Goal: Task Accomplishment & Management: Manage account settings

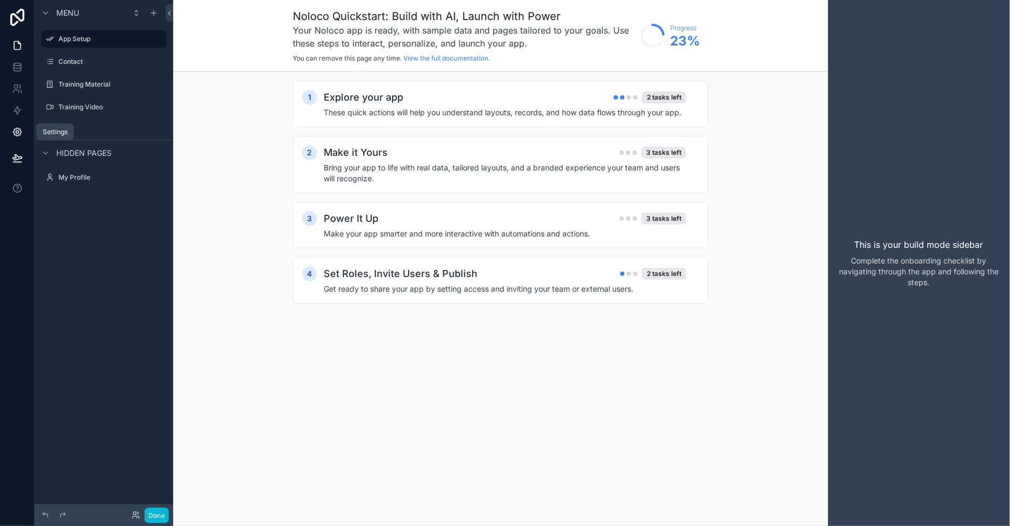
click at [14, 137] on link at bounding box center [17, 132] width 34 height 22
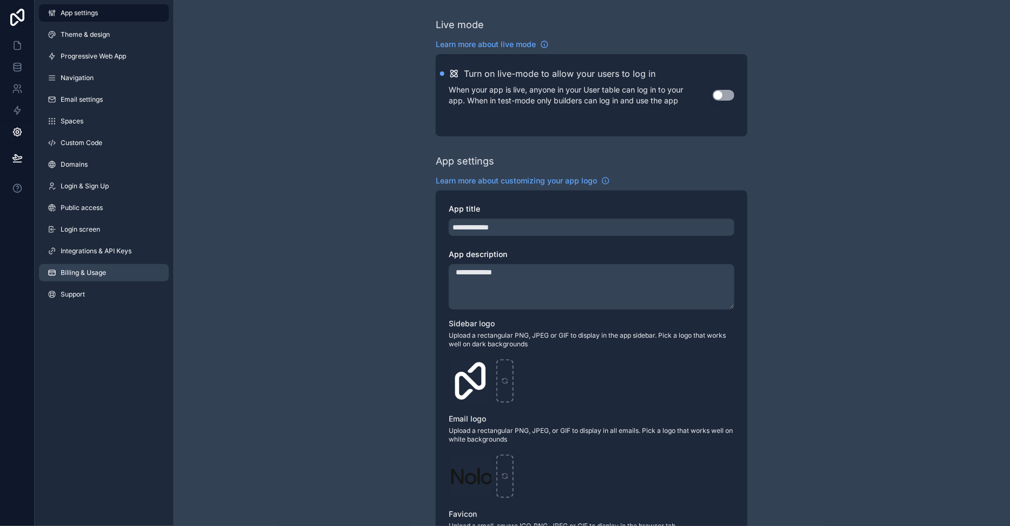
click at [83, 265] on link "Billing & Usage" at bounding box center [104, 272] width 130 height 17
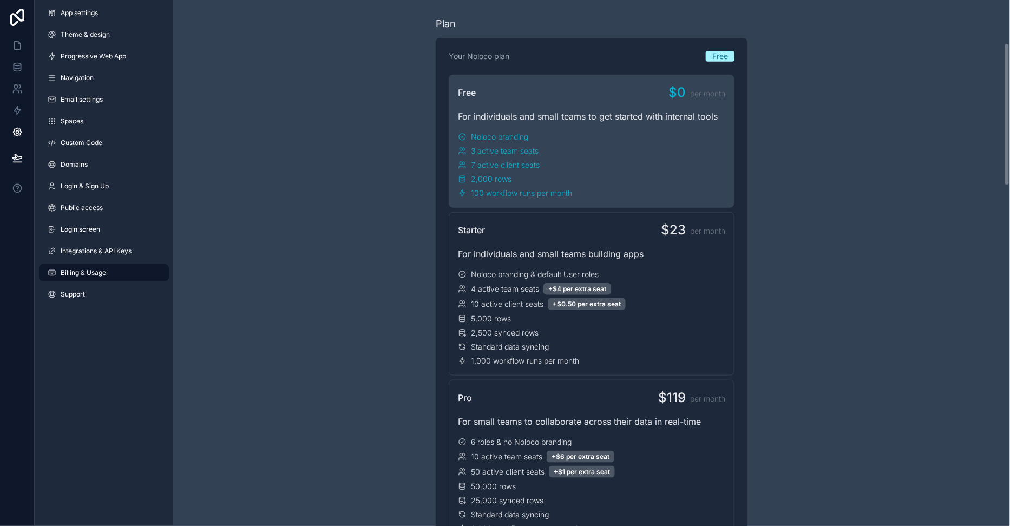
scroll to position [126, 0]
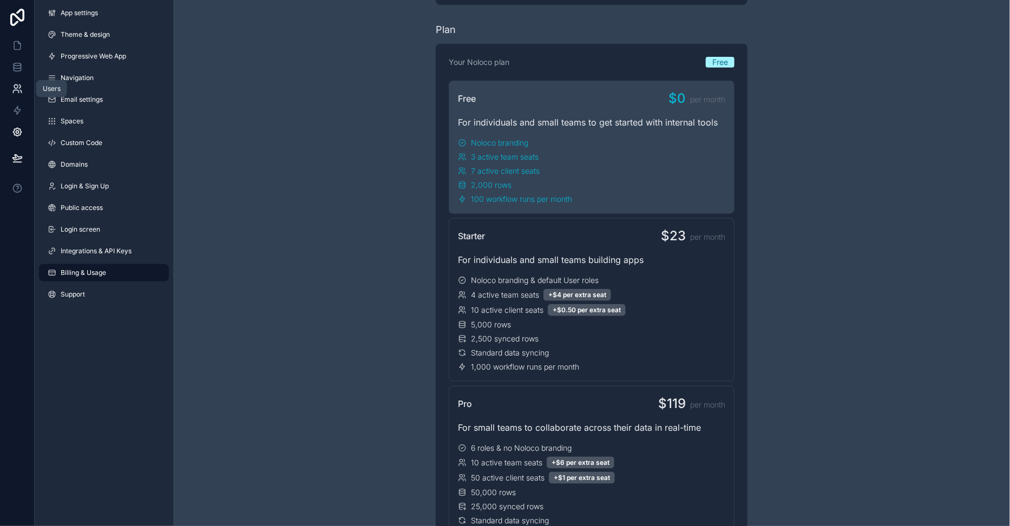
click at [17, 83] on icon at bounding box center [17, 88] width 11 height 11
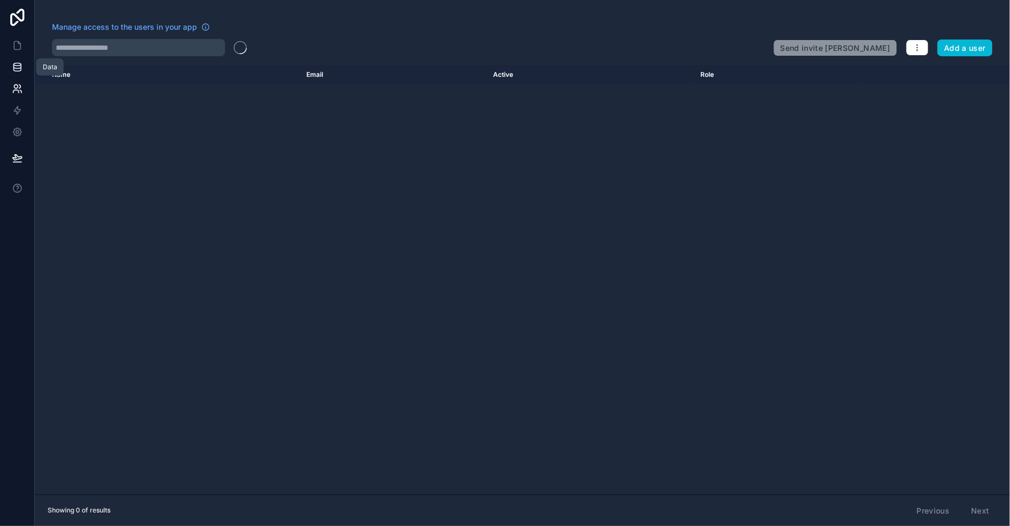
click at [16, 69] on icon at bounding box center [17, 67] width 11 height 11
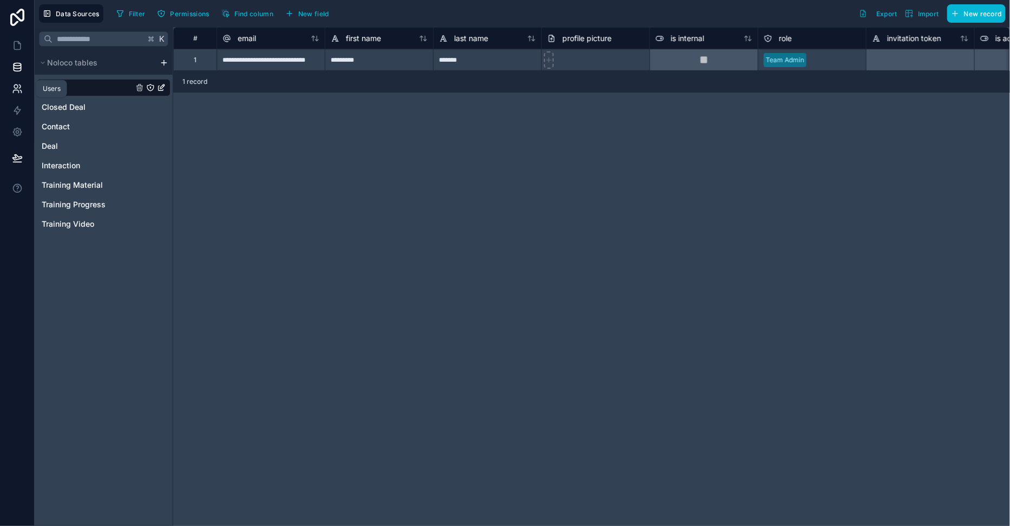
click at [17, 91] on icon at bounding box center [17, 88] width 11 height 11
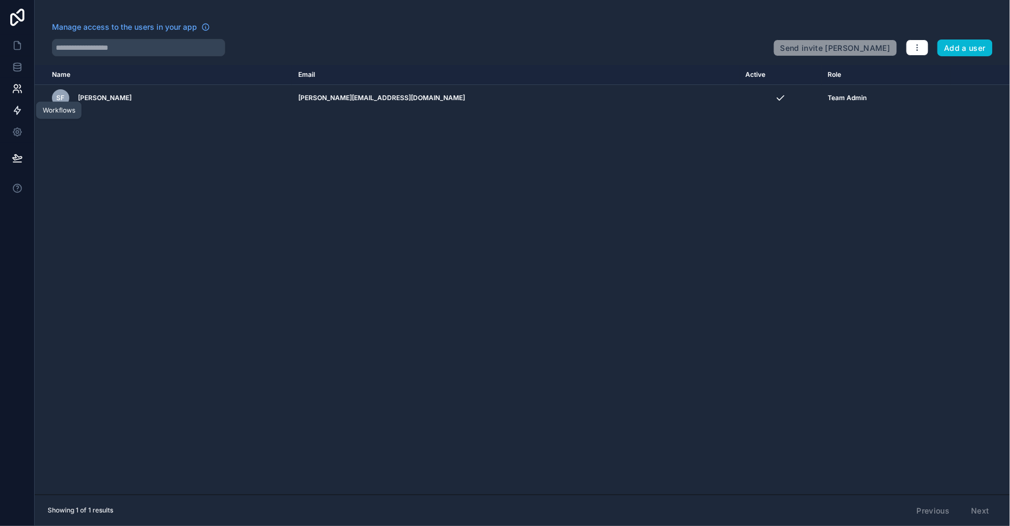
click at [14, 112] on icon at bounding box center [17, 110] width 11 height 11
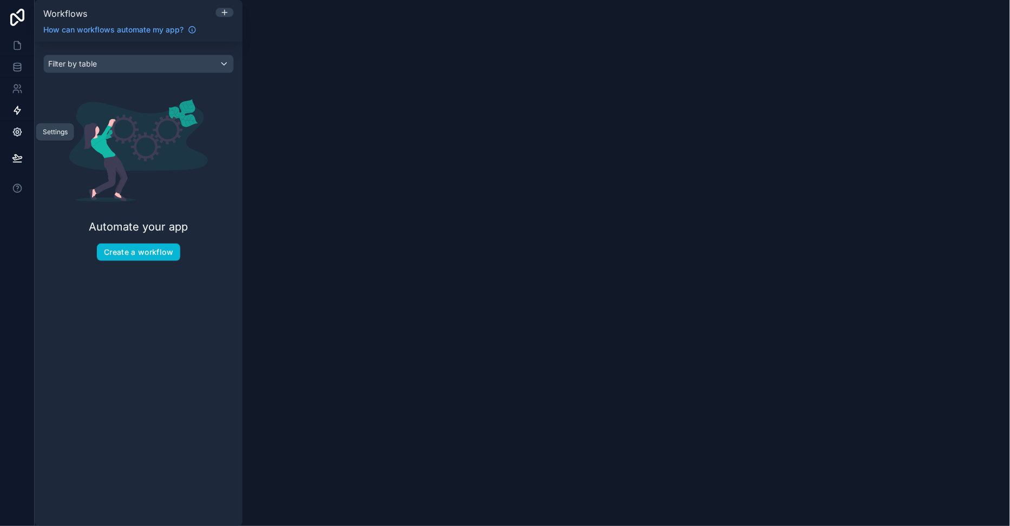
click at [21, 130] on icon at bounding box center [17, 132] width 11 height 11
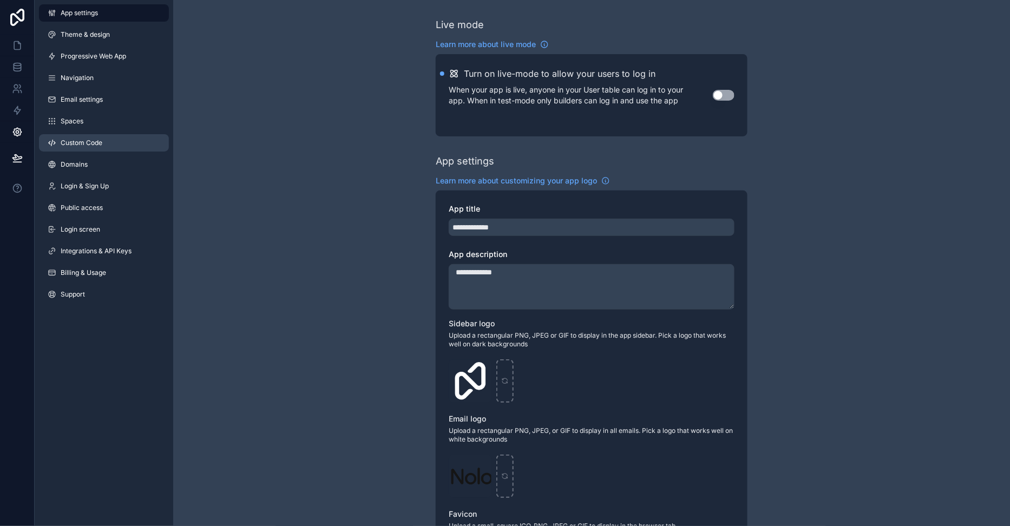
click at [129, 146] on link "Custom Code" at bounding box center [104, 142] width 130 height 17
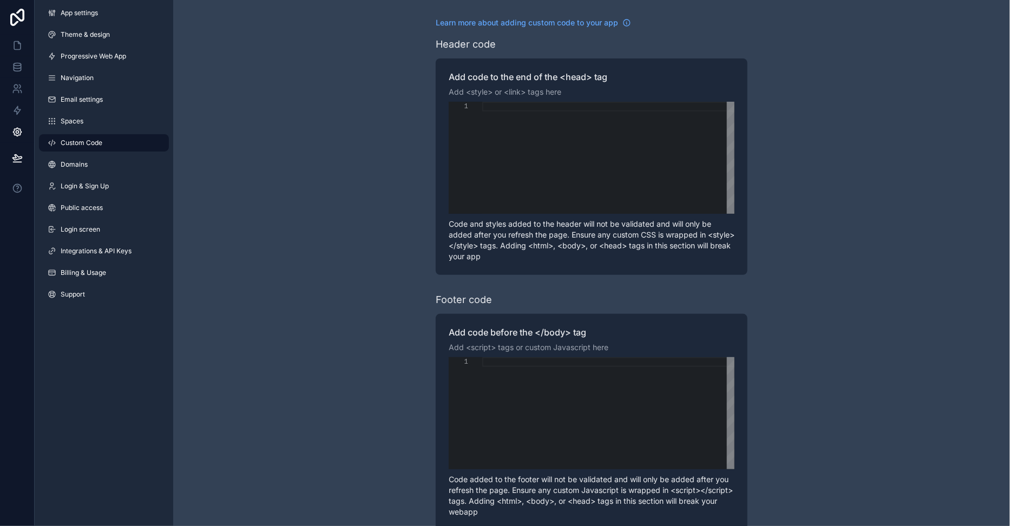
scroll to position [22, 0]
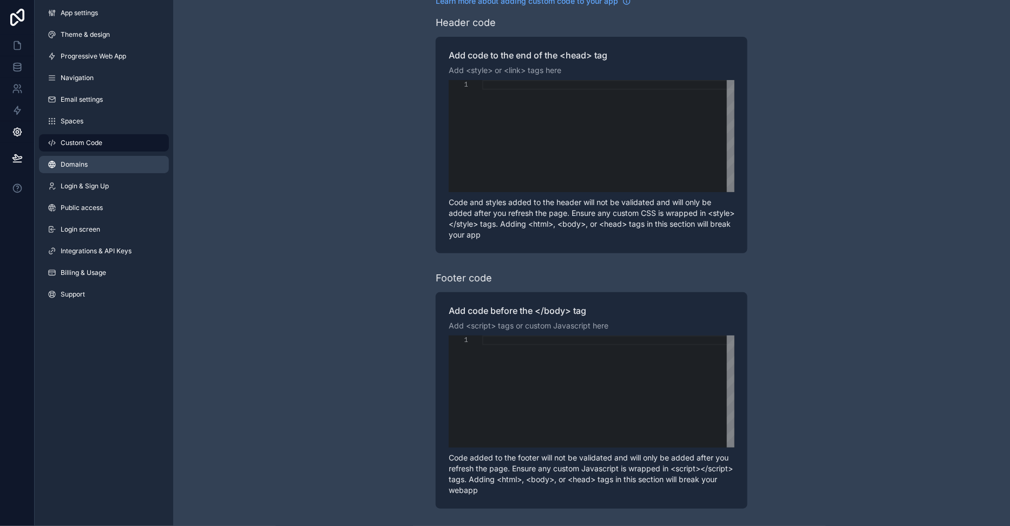
click at [101, 170] on link "Domains" at bounding box center [104, 164] width 130 height 17
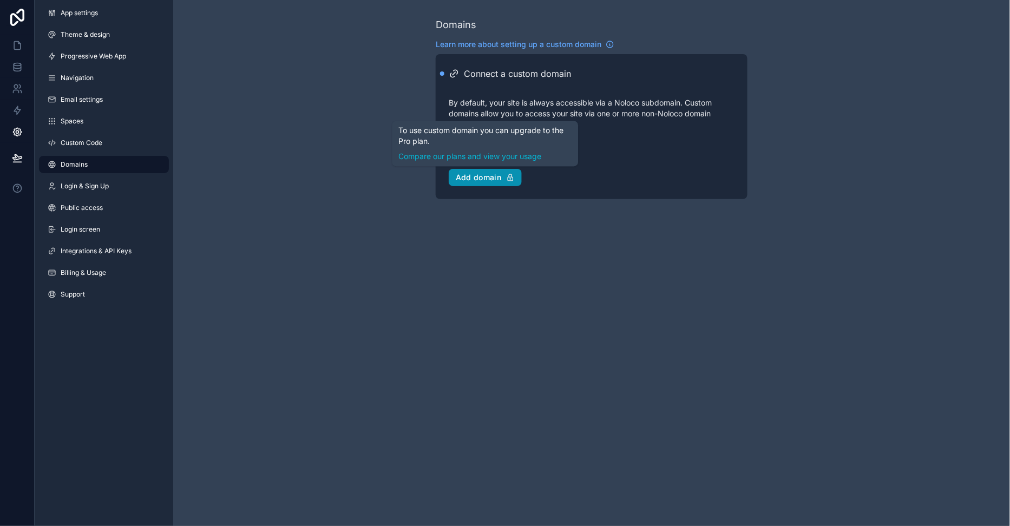
click at [469, 179] on div "Add domain" at bounding box center [485, 178] width 59 height 10
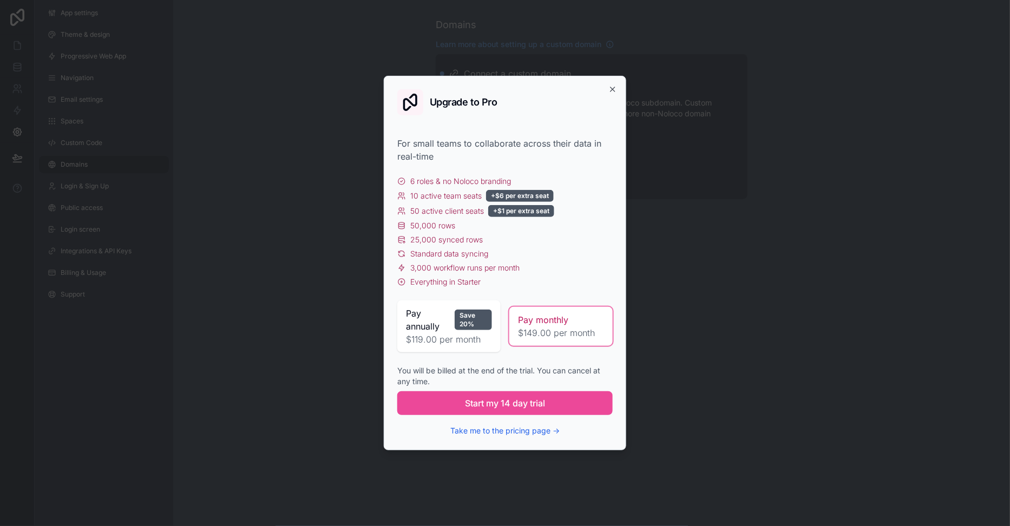
click at [613, 82] on div "Upgrade to Pro For small teams to collaborate across their data in real-time 6 …" at bounding box center [505, 263] width 242 height 374
click at [612, 87] on icon "button" at bounding box center [612, 89] width 9 height 9
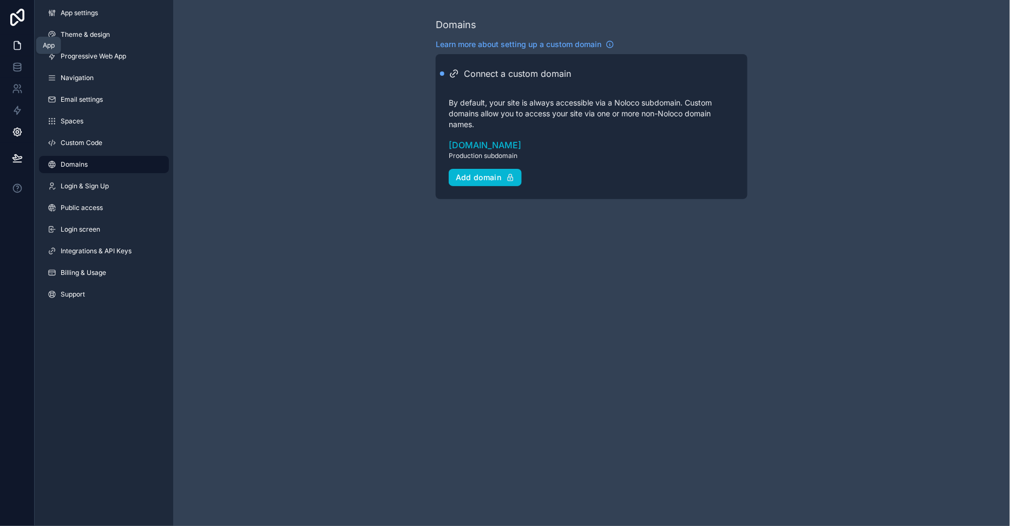
click at [12, 45] on icon at bounding box center [17, 45] width 11 height 11
